Goal: Find specific page/section: Find specific page/section

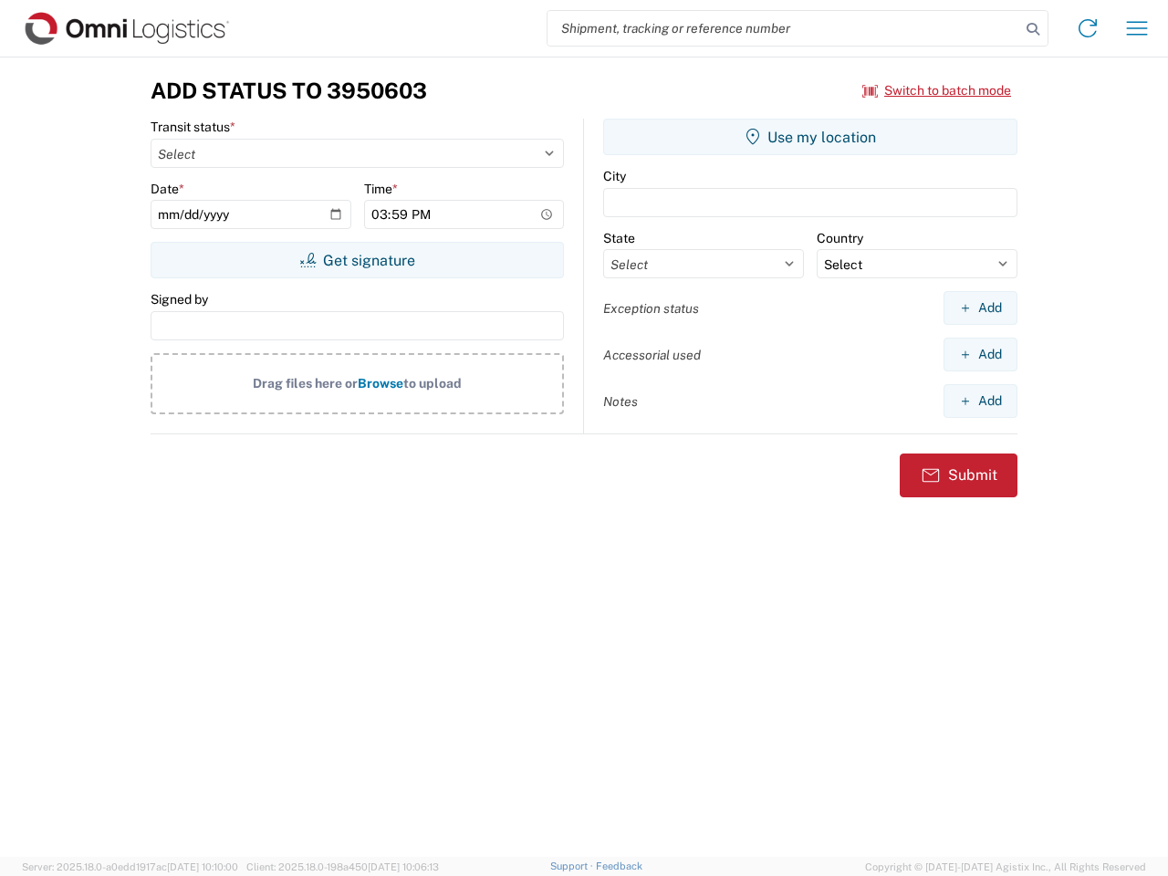
click at [784, 28] on input "search" at bounding box center [784, 28] width 473 height 35
click at [1033, 29] on icon at bounding box center [1033, 29] width 26 height 26
click at [1088, 28] on icon at bounding box center [1087, 28] width 29 height 29
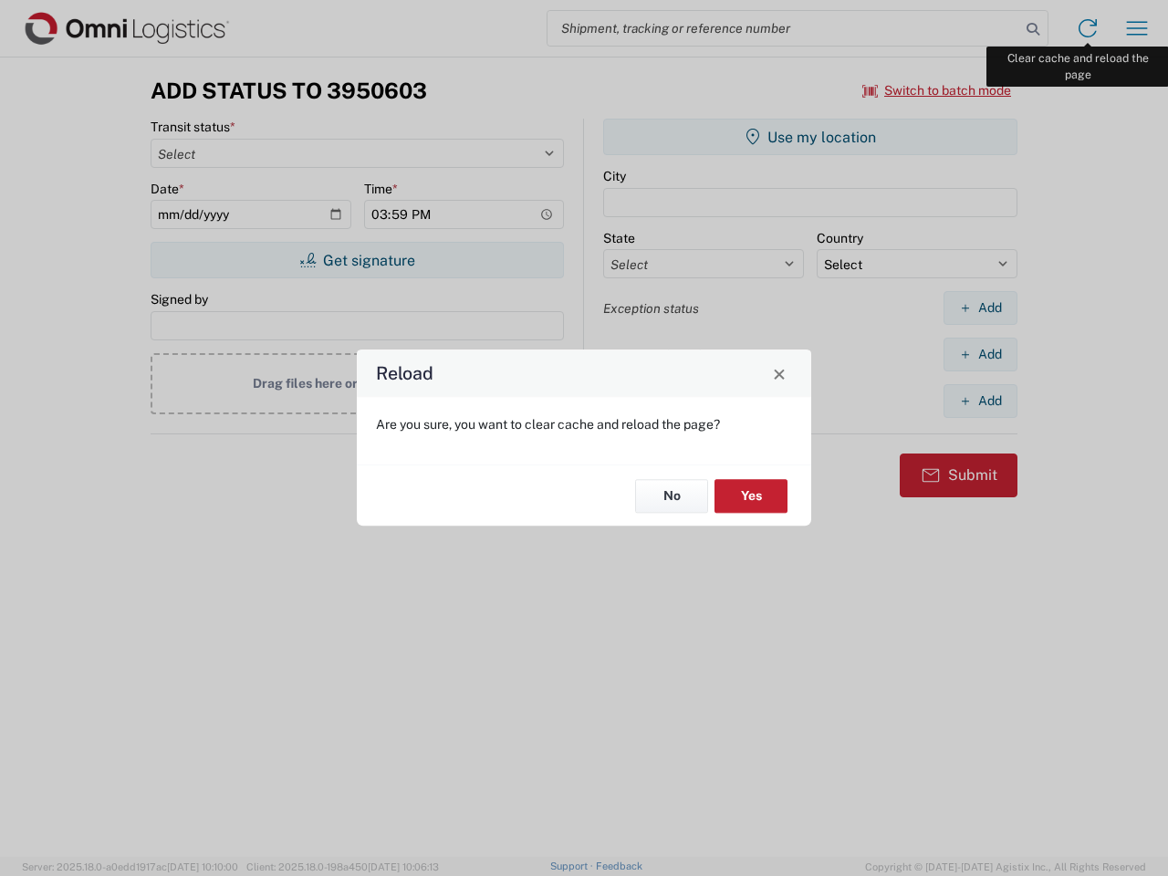
click at [1137, 28] on div "Reload Are you sure, you want to clear cache and reload the page? No Yes" at bounding box center [584, 438] width 1168 height 876
click at [937, 90] on div "Reload Are you sure, you want to clear cache and reload the page? No Yes" at bounding box center [584, 438] width 1168 height 876
click at [357, 260] on div "Reload Are you sure, you want to clear cache and reload the page? No Yes" at bounding box center [584, 438] width 1168 height 876
click at [810, 137] on div "Reload Are you sure, you want to clear cache and reload the page? No Yes" at bounding box center [584, 438] width 1168 height 876
click at [980, 308] on div "Reload Are you sure, you want to clear cache and reload the page? No Yes" at bounding box center [584, 438] width 1168 height 876
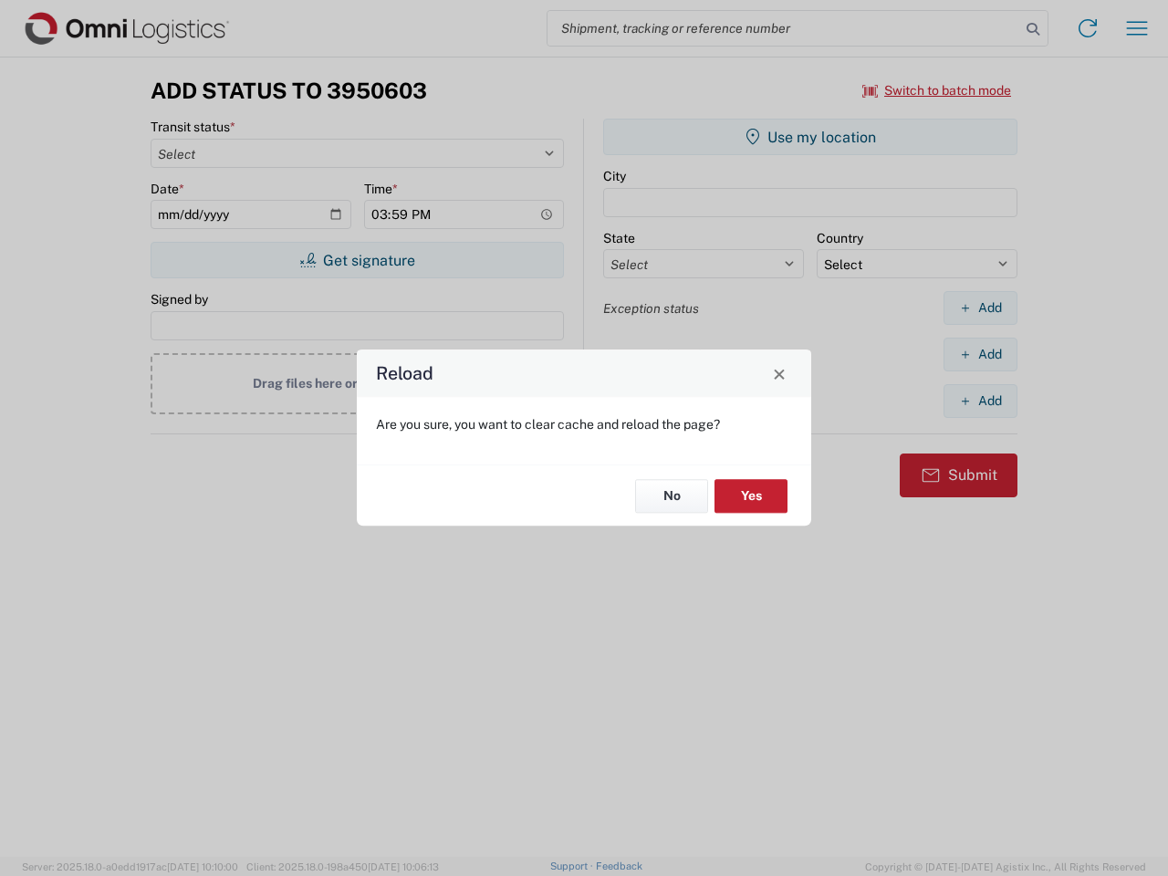
click at [980, 354] on div "Reload Are you sure, you want to clear cache and reload the page? No Yes" at bounding box center [584, 438] width 1168 height 876
click at [980, 401] on div "Reload Are you sure, you want to clear cache and reload the page? No Yes" at bounding box center [584, 438] width 1168 height 876
